Goal: Information Seeking & Learning: Learn about a topic

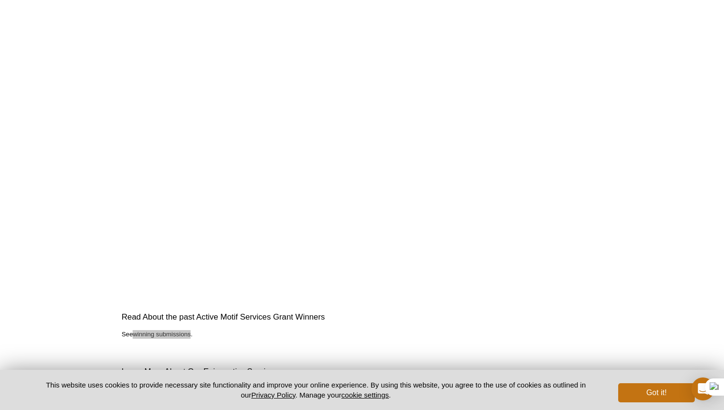
scroll to position [1960, 0]
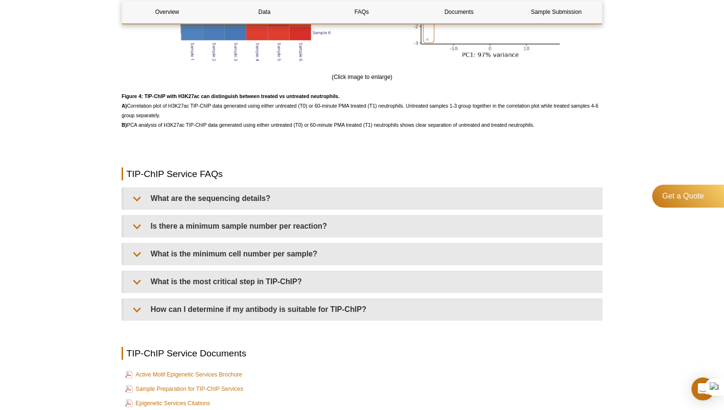
scroll to position [2153, 0]
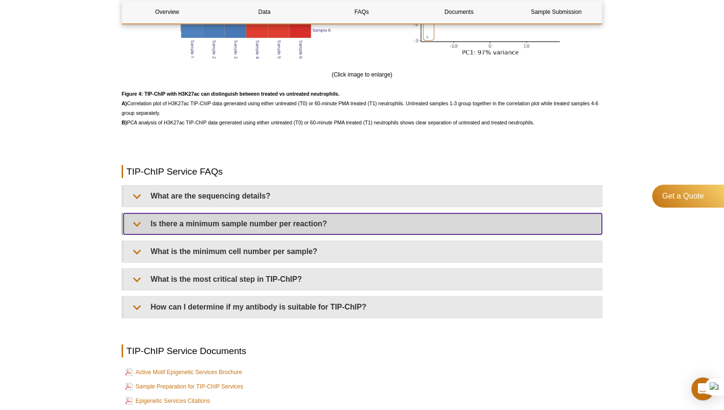
click at [357, 232] on summary "Is there a minimum sample number per reaction?" at bounding box center [363, 224] width 478 height 21
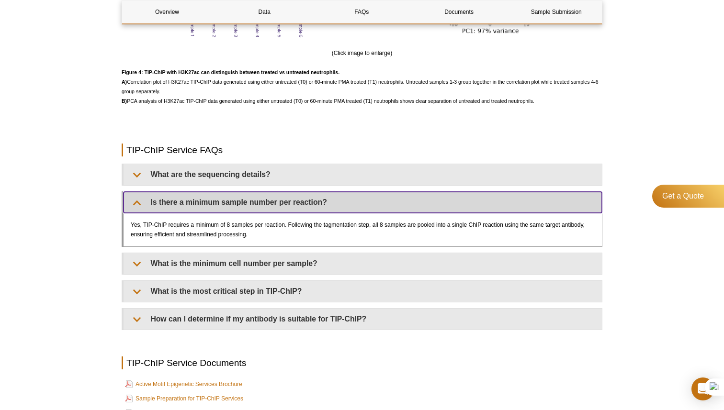
scroll to position [2182, 0]
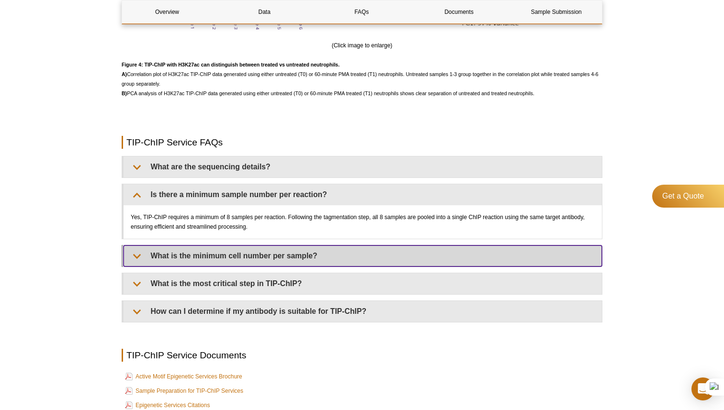
click at [348, 261] on summary "What is the minimum cell number per sample?" at bounding box center [363, 256] width 478 height 21
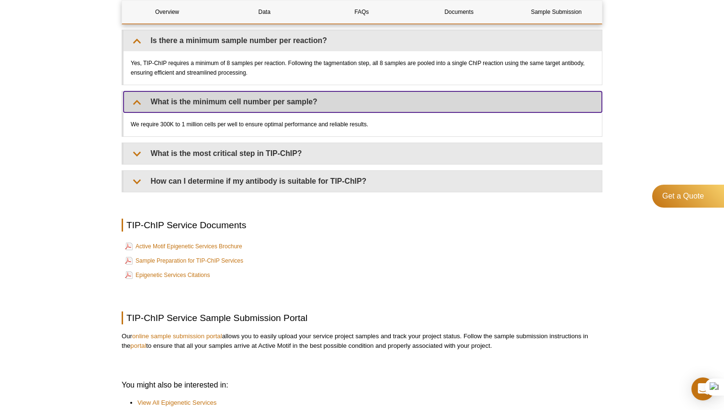
scroll to position [2341, 0]
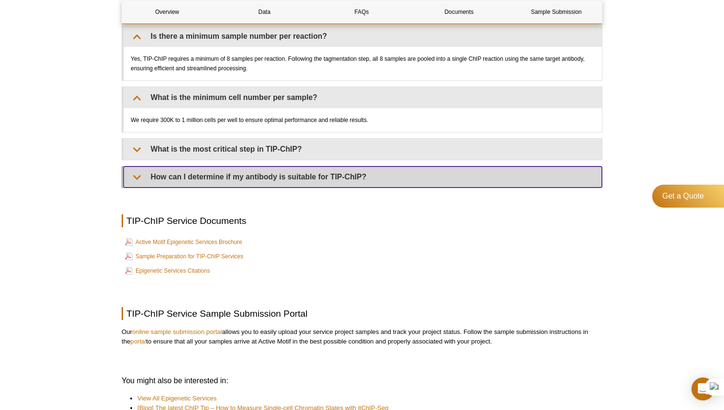
click at [274, 187] on summary "How can I determine if my antibody is suitable for TIP-ChIP?" at bounding box center [363, 177] width 478 height 21
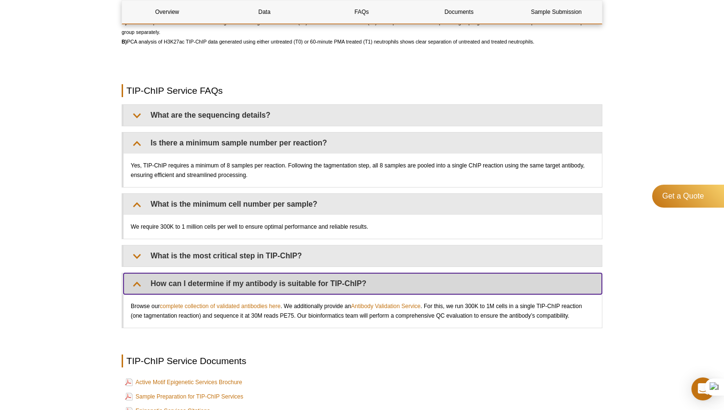
scroll to position [2250, 0]
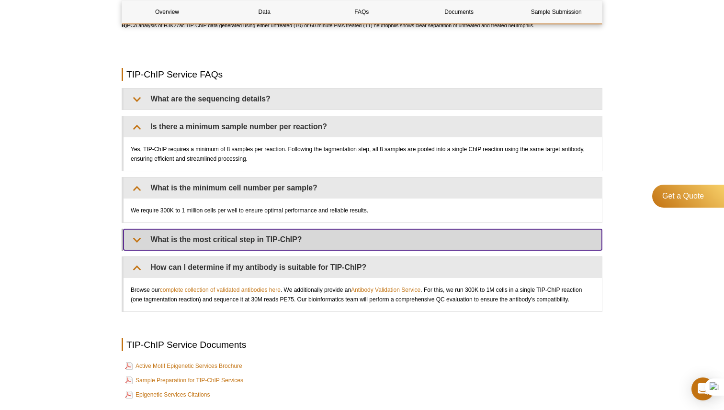
click at [438, 249] on summary "What is the most critical step in TIP-ChIP?" at bounding box center [363, 239] width 478 height 21
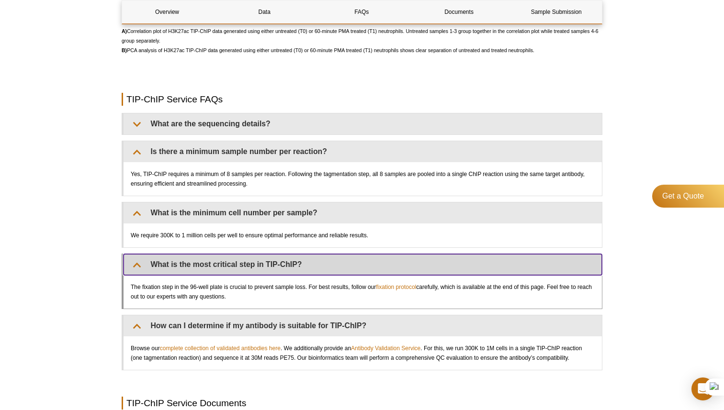
scroll to position [2222, 0]
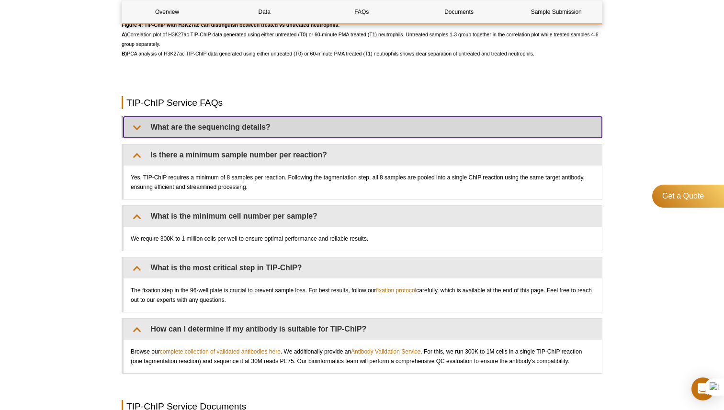
click at [331, 136] on summary "What are the sequencing details?" at bounding box center [363, 127] width 478 height 21
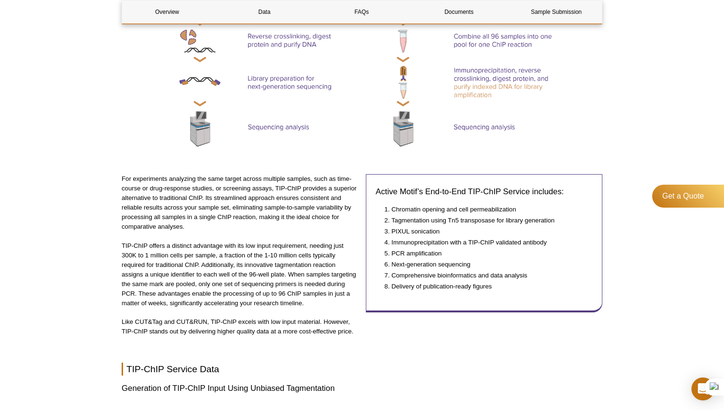
scroll to position [609, 0]
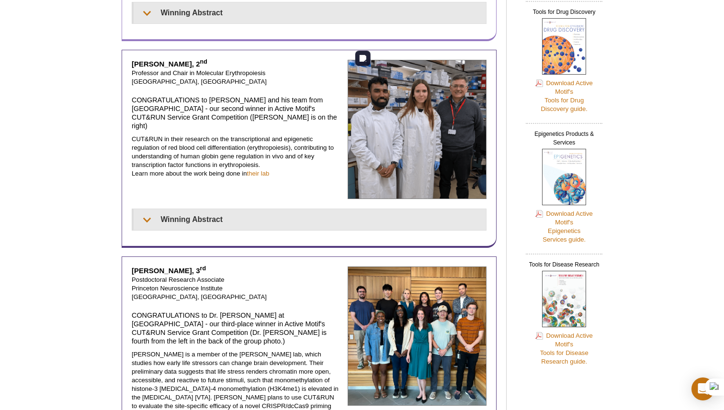
scroll to position [309, 0]
